Goal: Transaction & Acquisition: Obtain resource

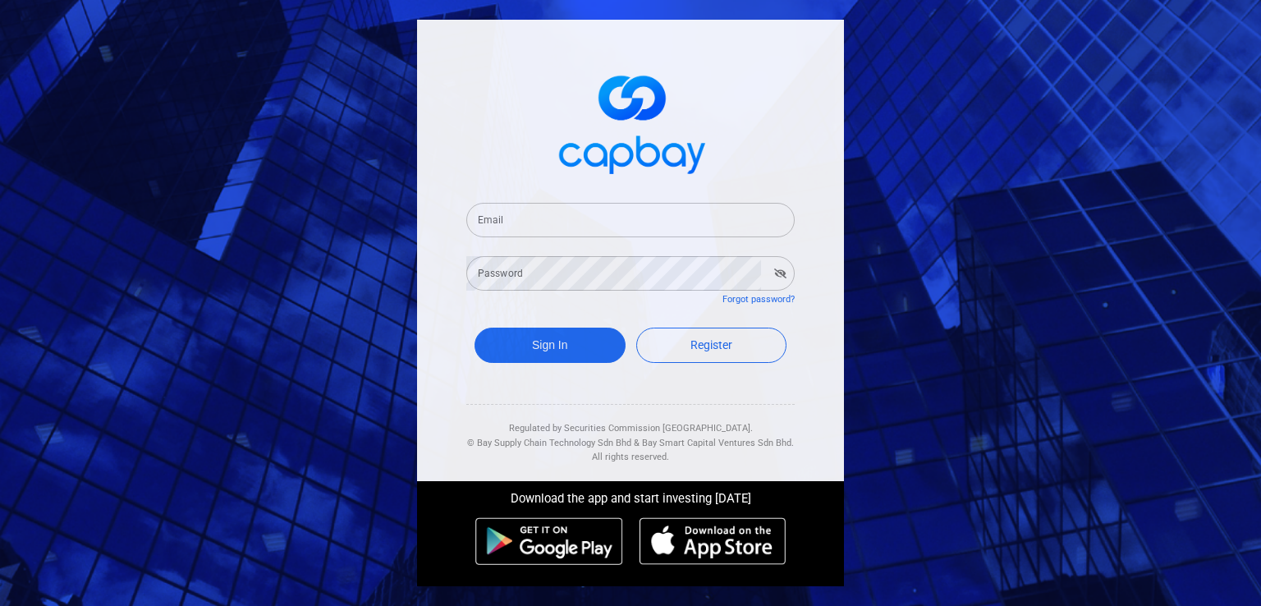
click at [590, 227] on input "Email" at bounding box center [630, 220] width 328 height 34
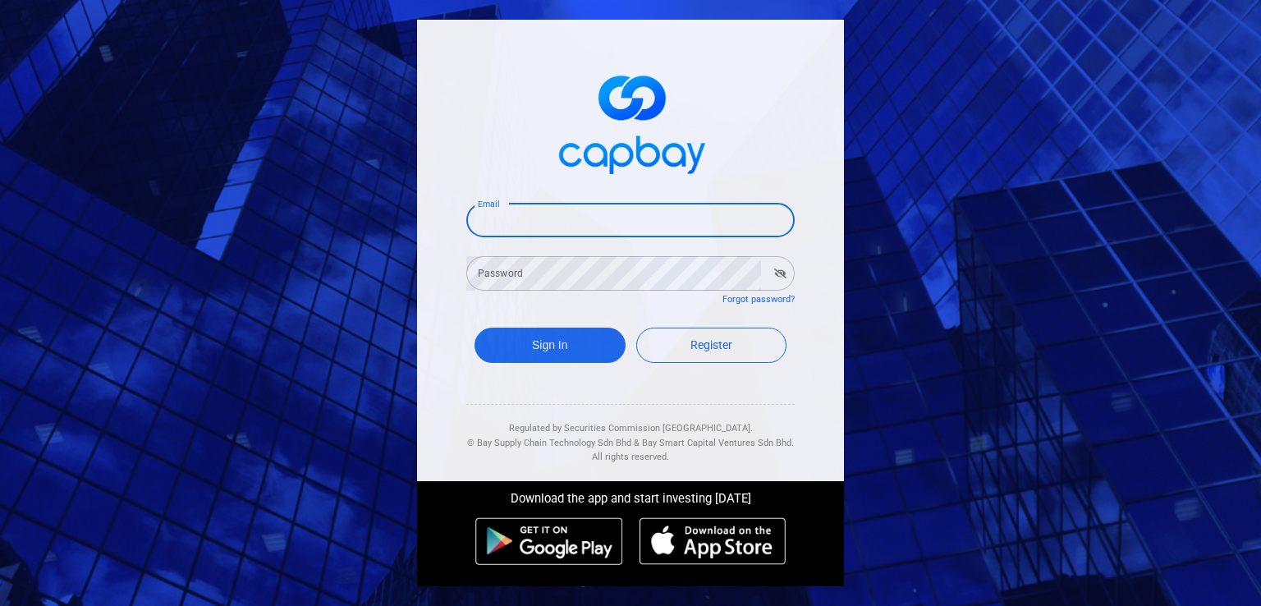
type input "[EMAIL_ADDRESS][DOMAIN_NAME]"
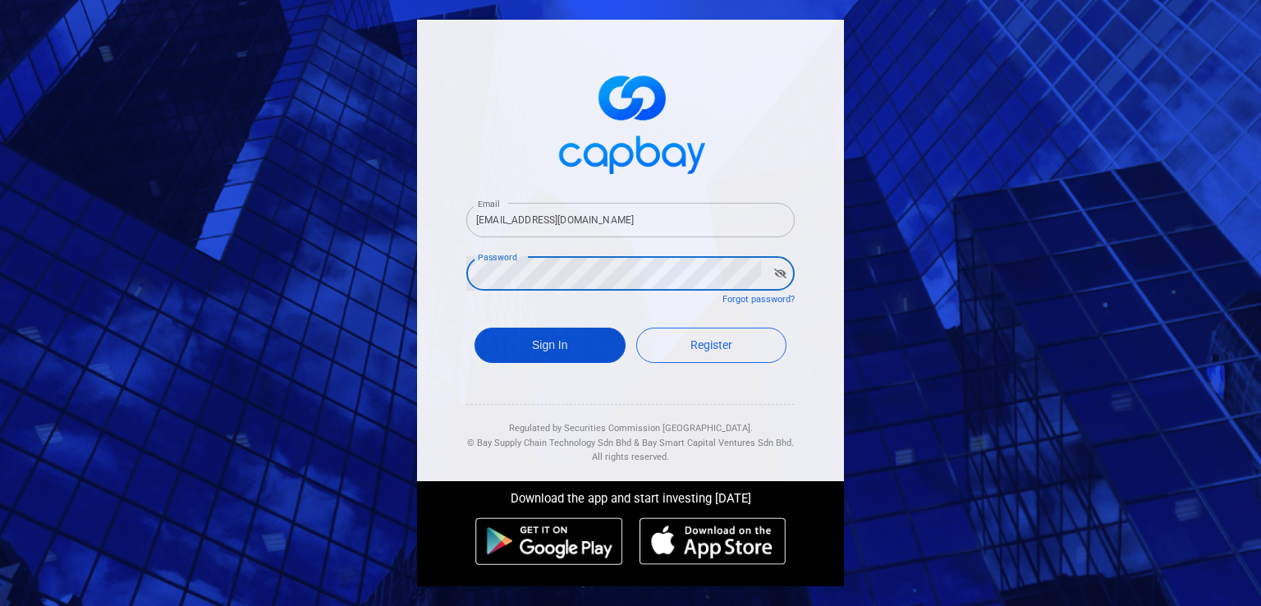
click at [576, 339] on button "Sign In" at bounding box center [550, 345] width 151 height 35
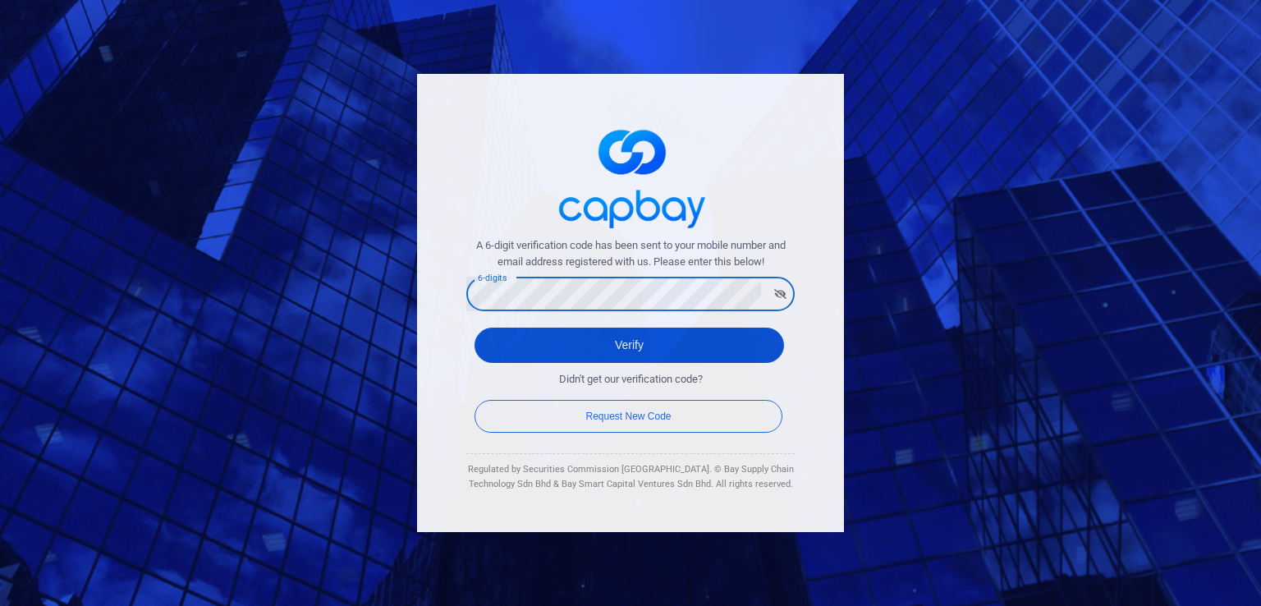
click at [709, 333] on button "Verify" at bounding box center [630, 345] width 310 height 35
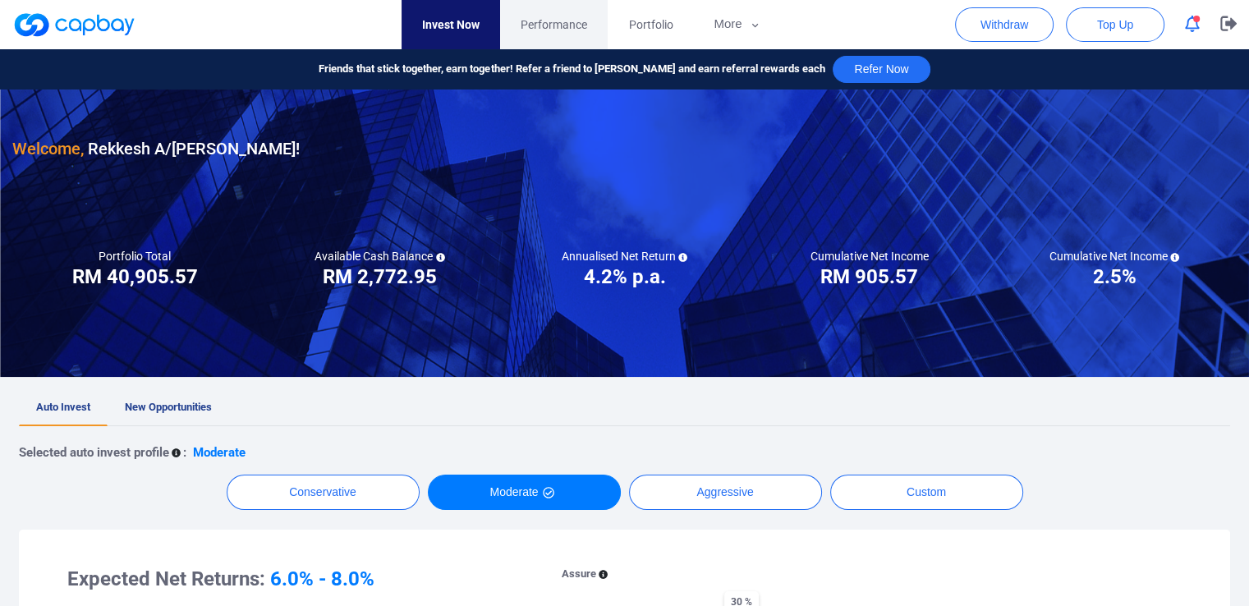
click at [571, 21] on span "Performance" at bounding box center [554, 25] width 67 height 18
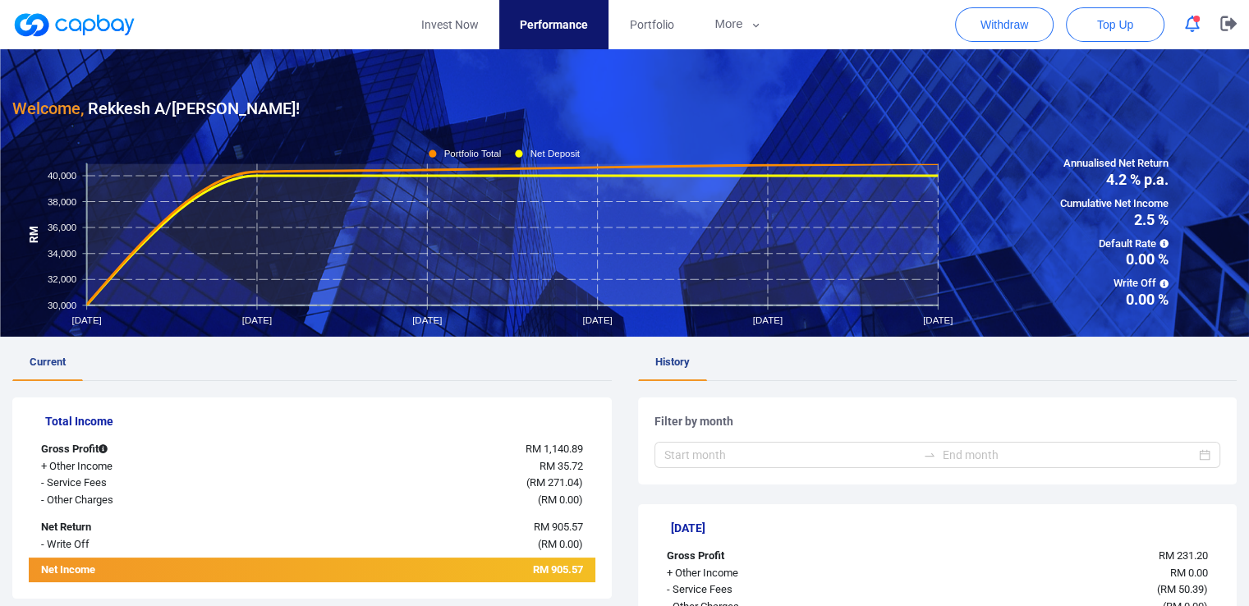
click at [43, 14] on link at bounding box center [73, 24] width 123 height 26
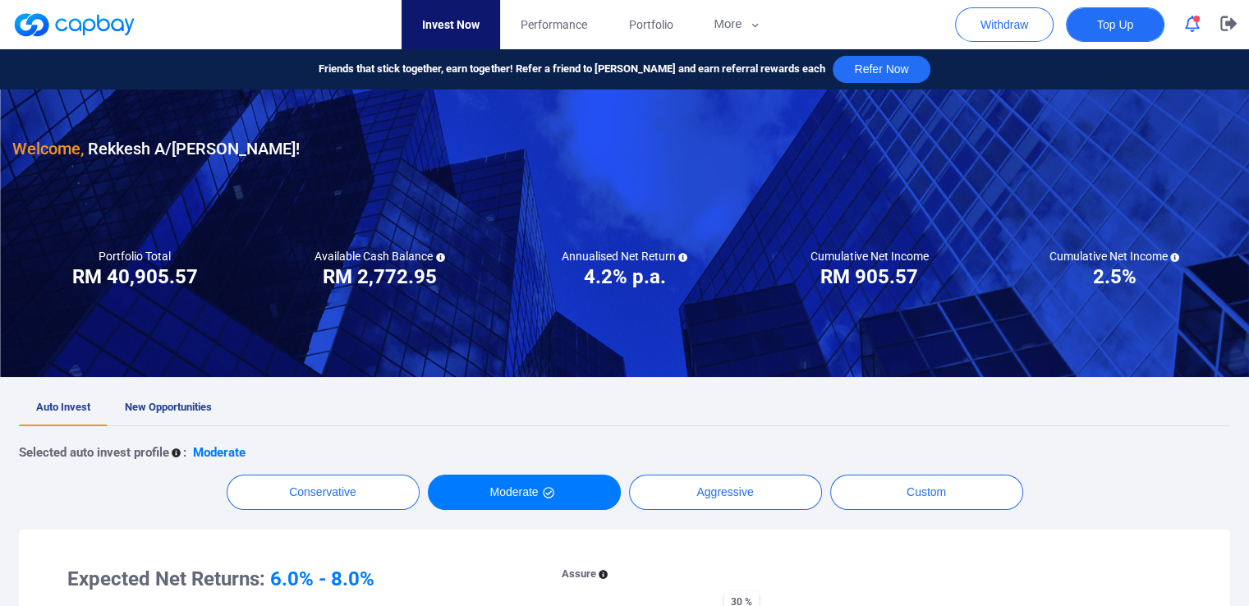
click at [1097, 24] on span "Top Up" at bounding box center [1115, 24] width 36 height 16
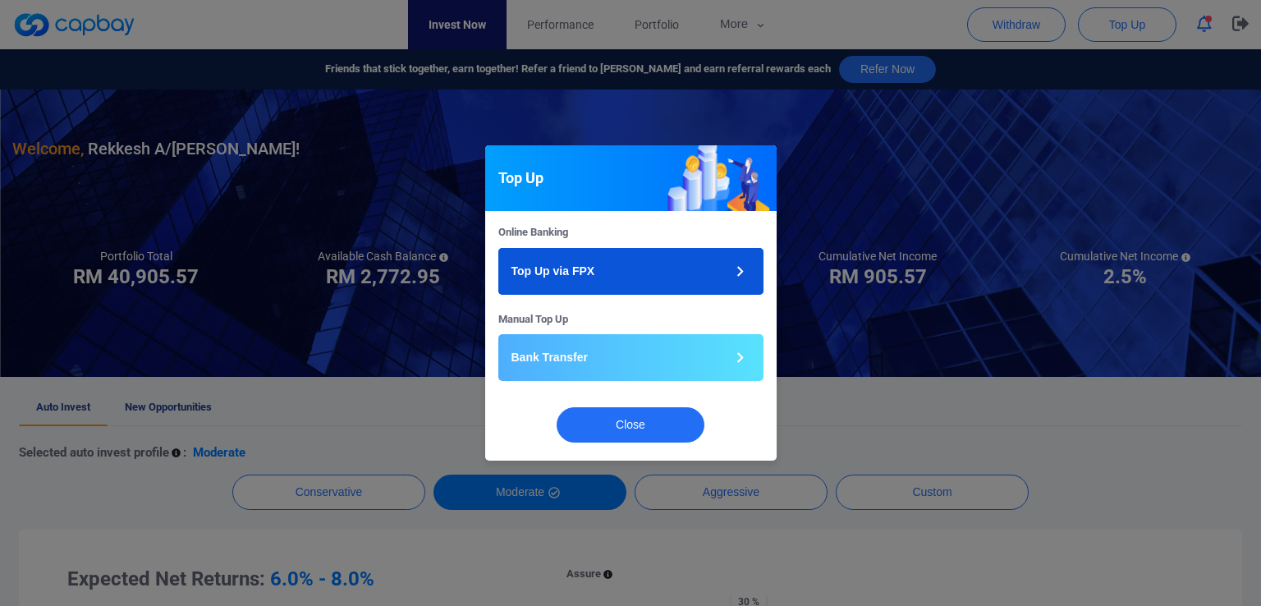
click at [643, 270] on button "Top Up via FPX" at bounding box center [630, 271] width 265 height 47
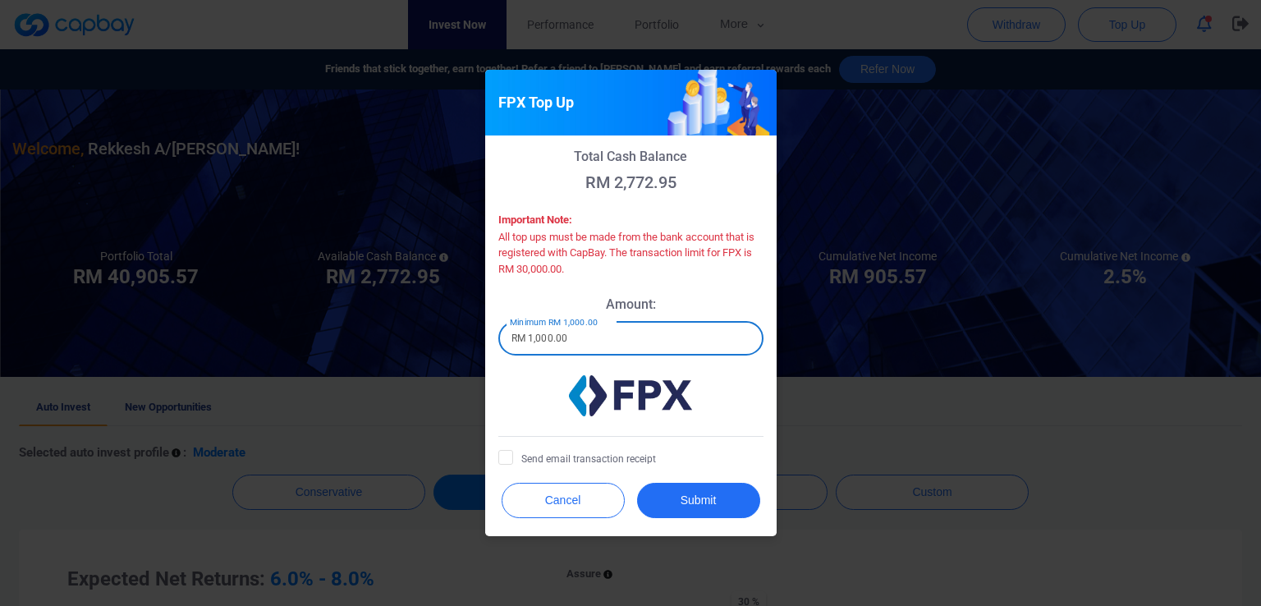
click at [591, 337] on input "RM 1,000.00" at bounding box center [630, 338] width 265 height 34
click at [568, 512] on button "Cancel" at bounding box center [563, 500] width 123 height 35
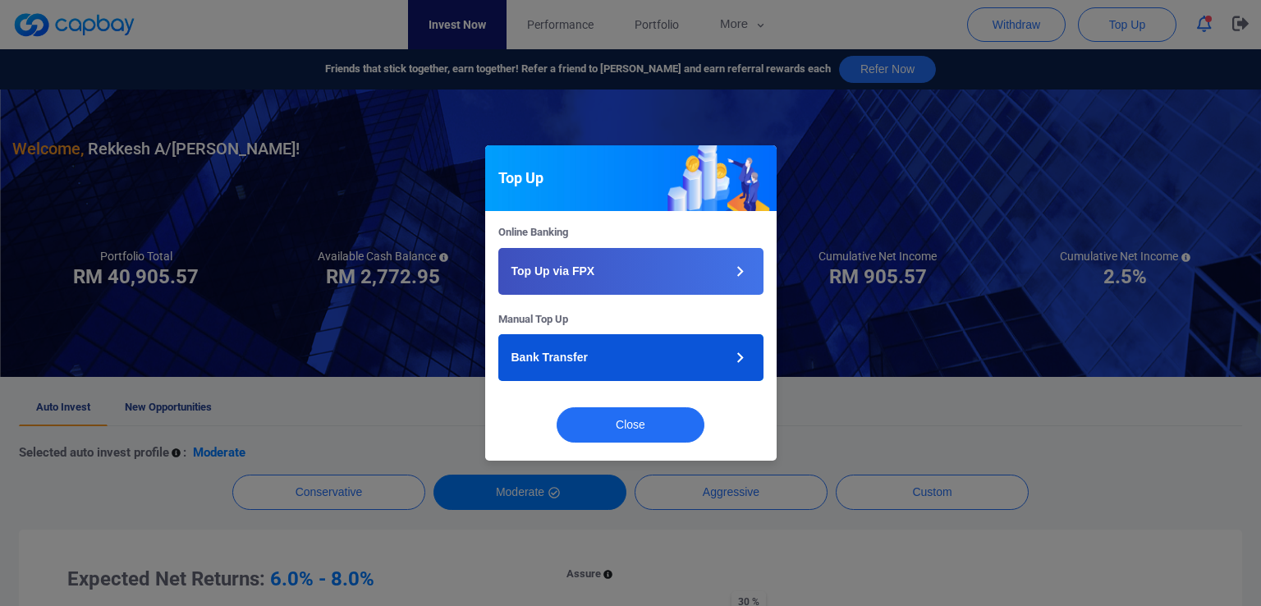
click at [635, 346] on button "Bank Transfer" at bounding box center [630, 357] width 265 height 47
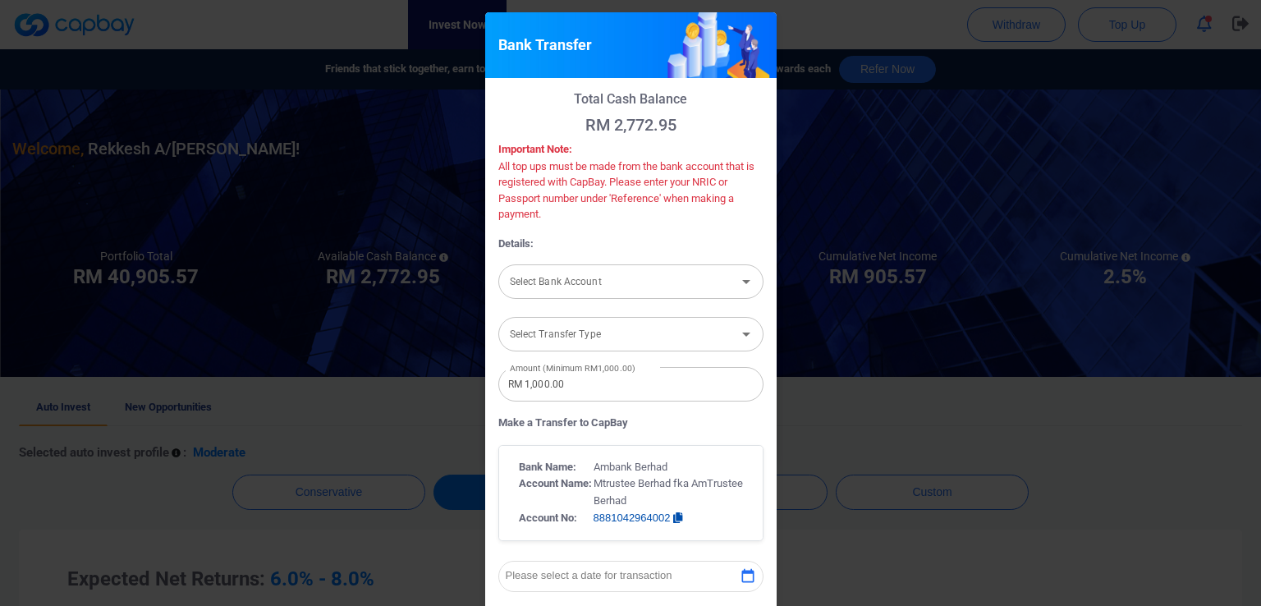
click at [650, 282] on input "Select Bank Account" at bounding box center [617, 281] width 228 height 30
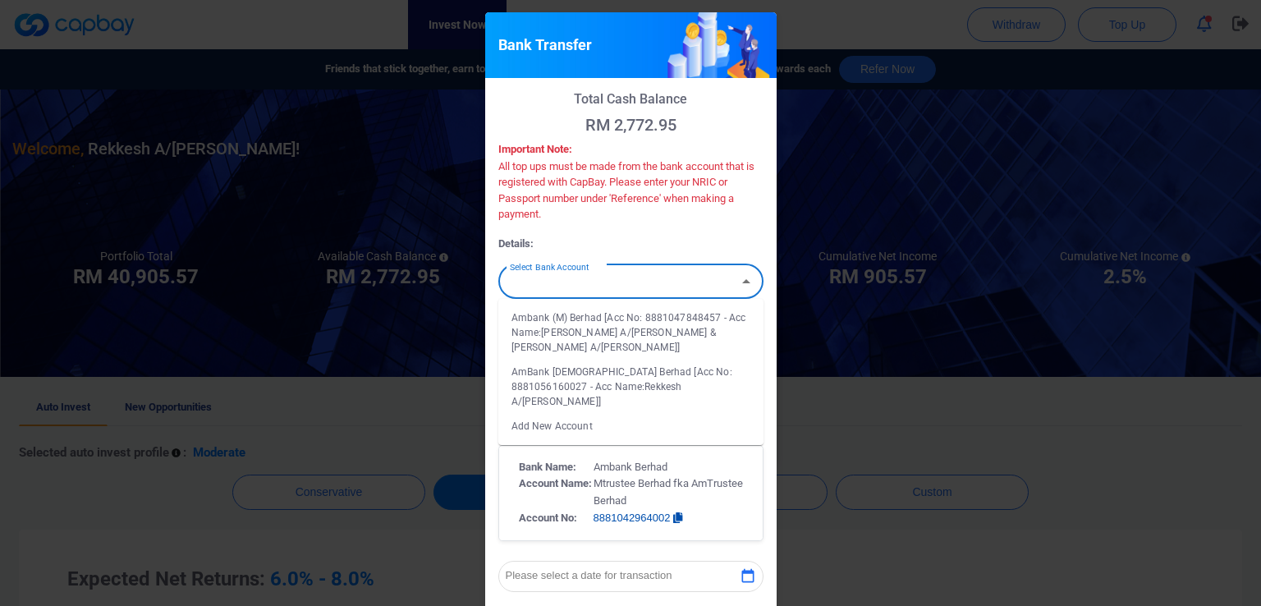
click at [636, 382] on li "AmBank [DEMOGRAPHIC_DATA] Berhad [Acc No: 8881056160027 - Acc Name:Rekkesh A/[P…" at bounding box center [630, 387] width 265 height 54
type input "AmBank [DEMOGRAPHIC_DATA] Berhad [Acc No: 8881056160027 - Acc Name:Rekkesh A/[P…"
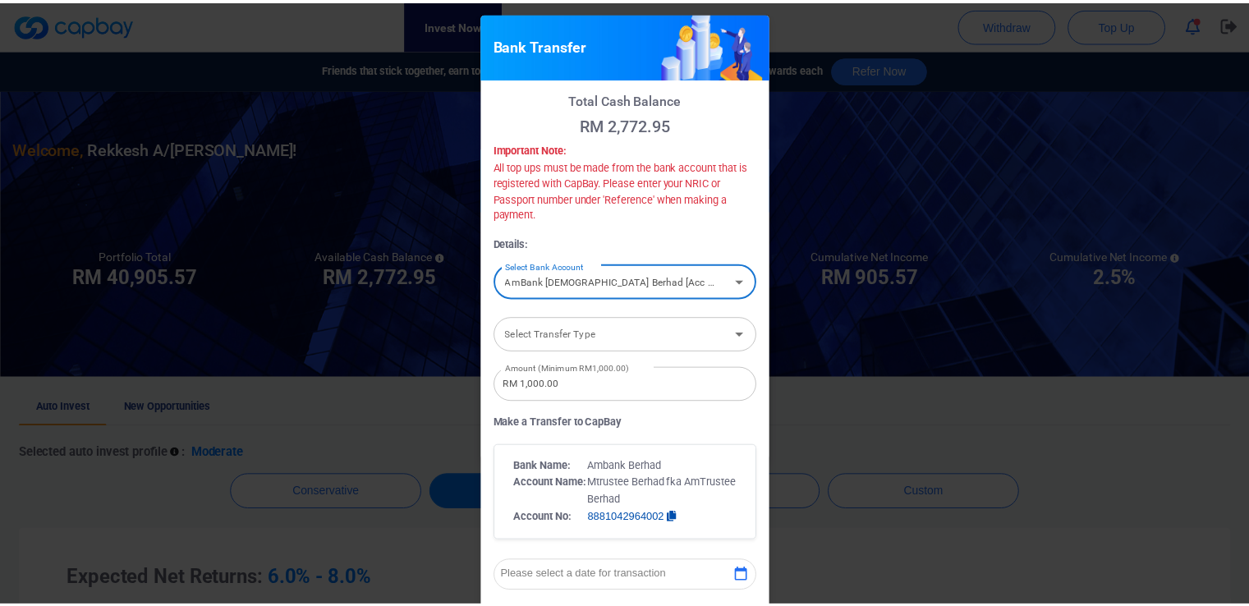
scroll to position [342, 0]
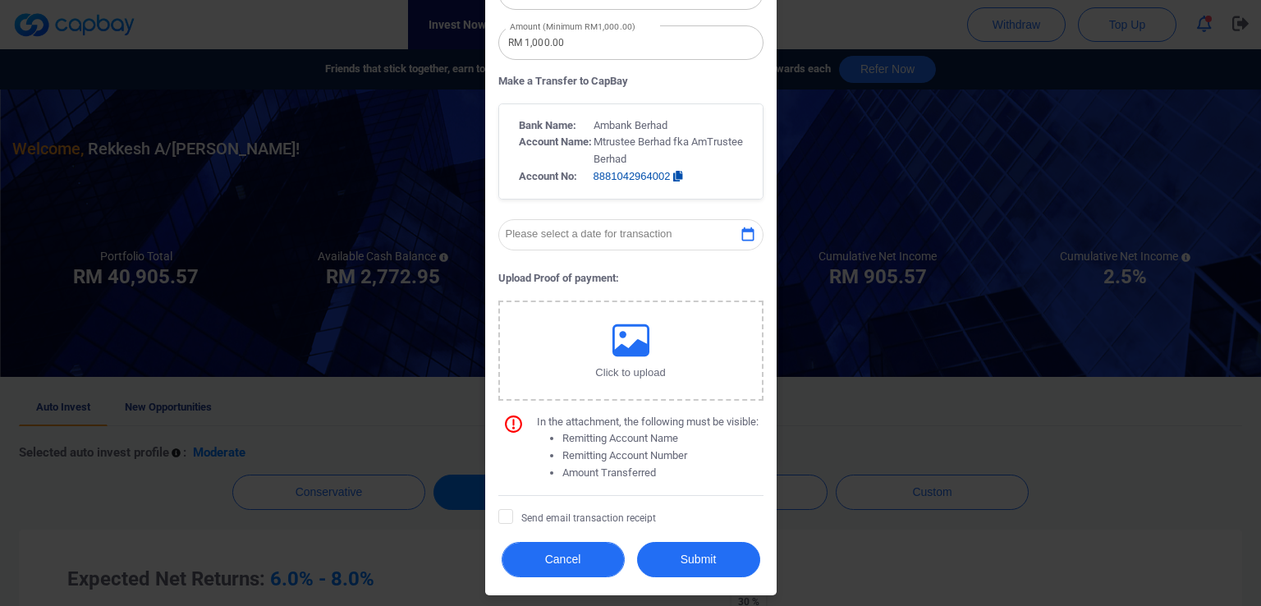
click at [540, 563] on button "Cancel" at bounding box center [563, 559] width 123 height 35
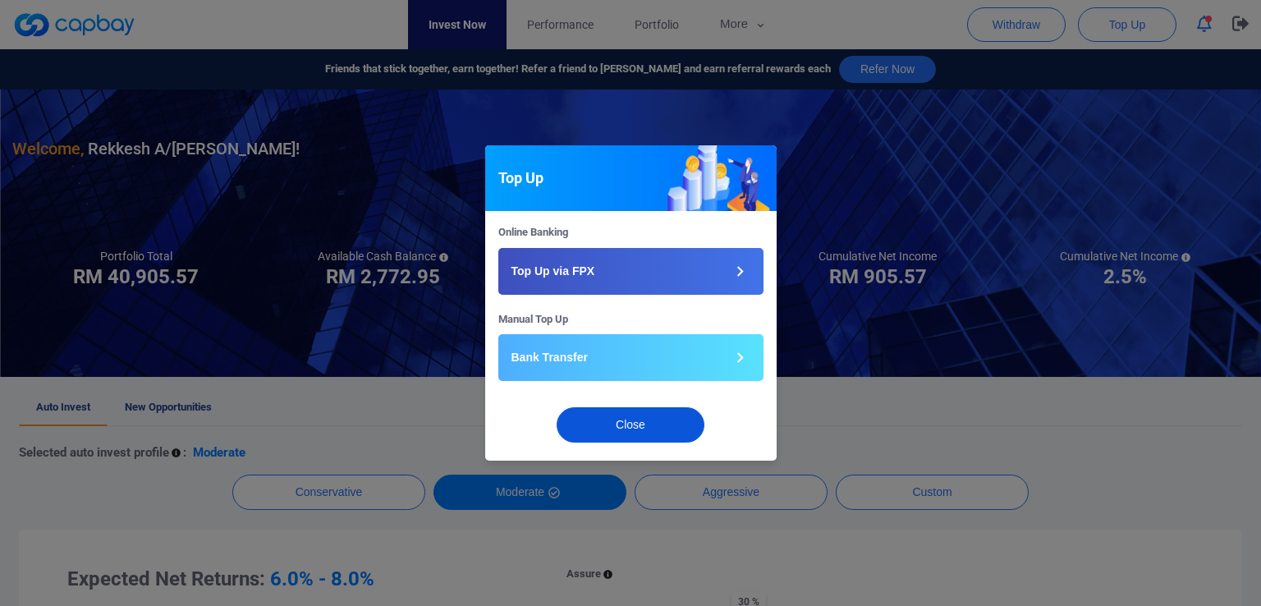
click at [641, 423] on button "Close" at bounding box center [631, 424] width 148 height 35
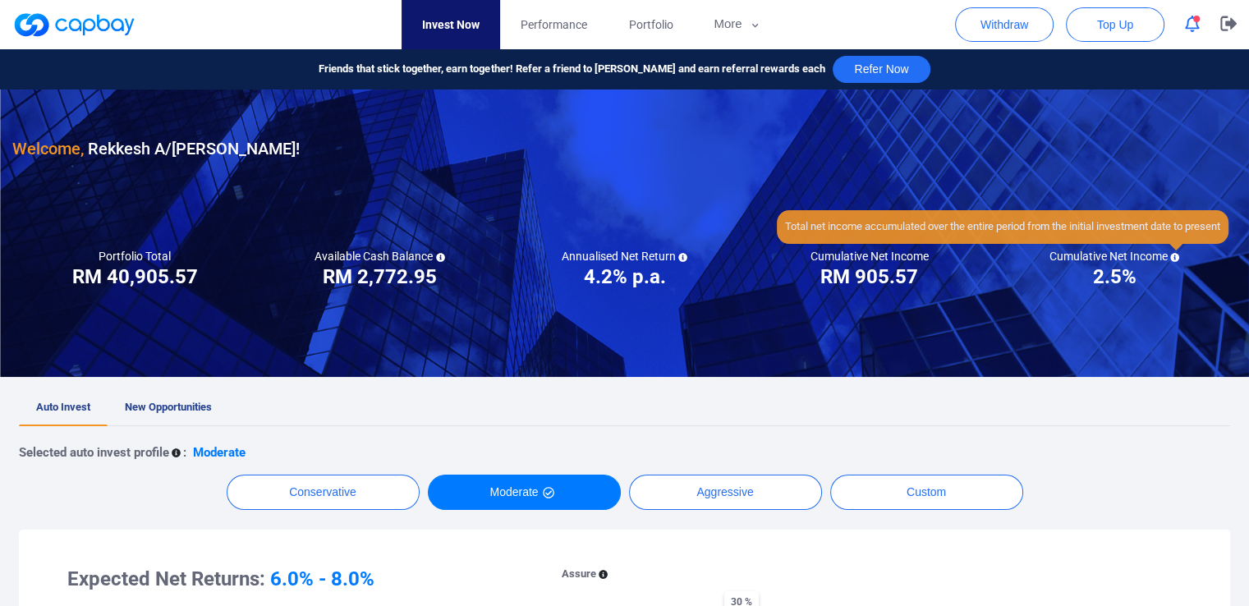
click at [1178, 255] on icon at bounding box center [1175, 257] width 9 height 9
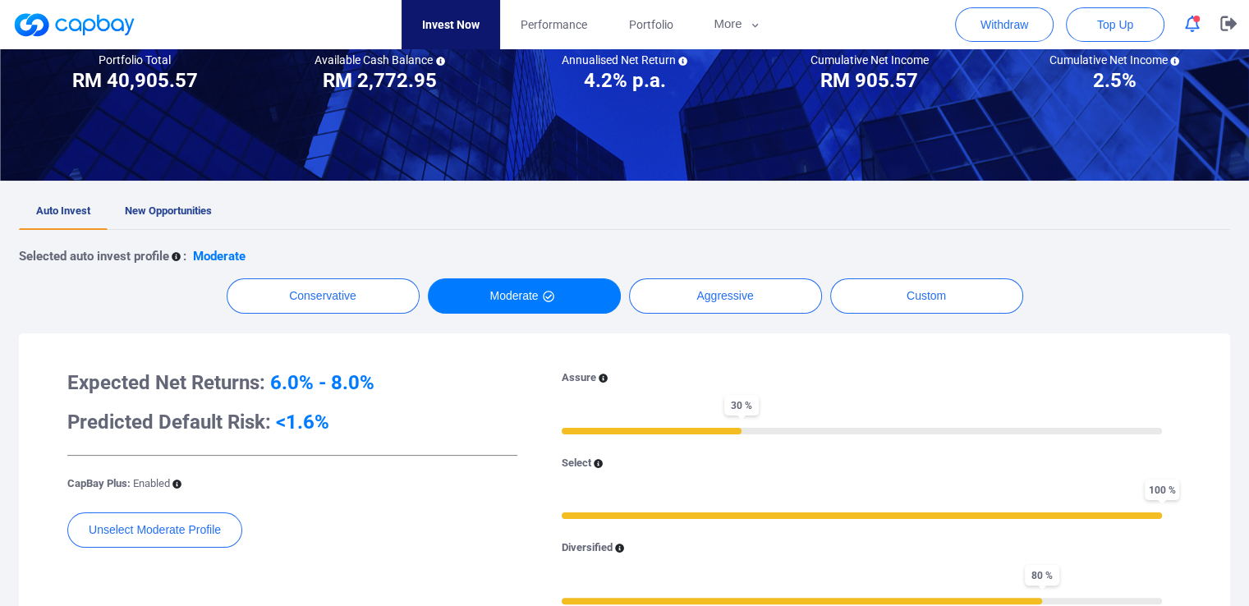
scroll to position [0, 0]
